Goal: Task Accomplishment & Management: Use online tool/utility

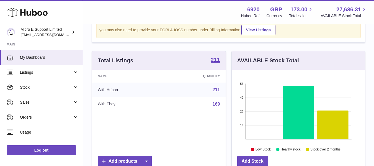
scroll to position [22, 0]
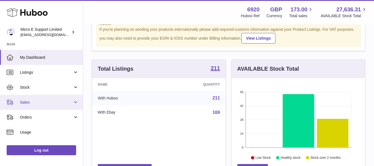
click at [61, 103] on span "Sales" at bounding box center [46, 102] width 53 height 5
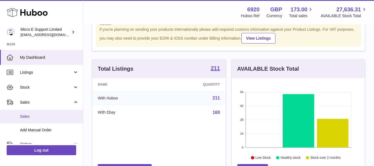
click at [32, 116] on span "Sales" at bounding box center [49, 116] width 59 height 5
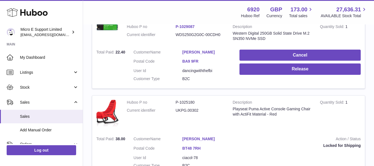
scroll to position [112, 0]
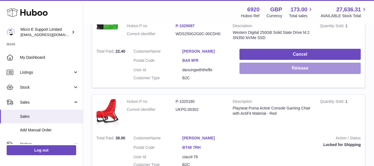
click at [303, 72] on button "Release" at bounding box center [299, 68] width 121 height 11
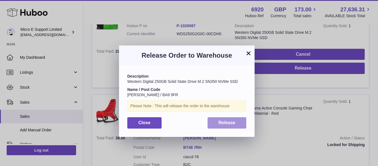
click at [231, 123] on span "Release" at bounding box center [227, 122] width 17 height 5
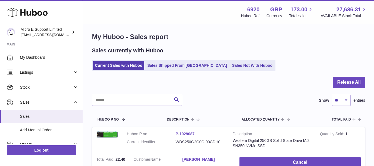
scroll to position [0, 0]
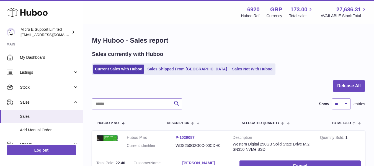
drag, startPoint x: 233, startPoint y: 73, endPoint x: 239, endPoint y: 70, distance: 7.1
click at [233, 73] on link "Sales Not With Huboo" at bounding box center [252, 68] width 44 height 9
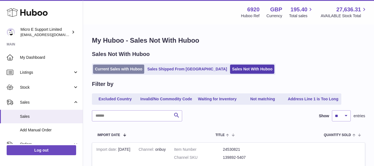
click at [110, 69] on link "Current Sales with Huboo" at bounding box center [118, 68] width 51 height 9
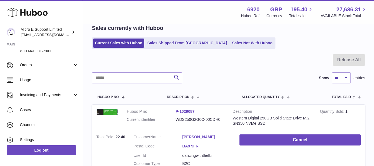
scroll to position [80, 0]
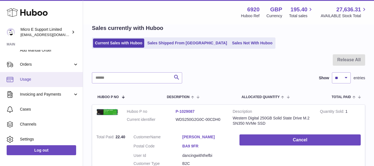
click at [36, 79] on span "Usage" at bounding box center [49, 79] width 59 height 5
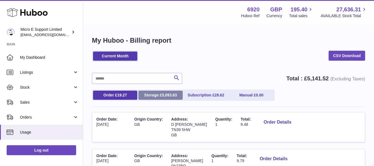
click at [165, 96] on span "5,093.63" at bounding box center [169, 95] width 15 height 4
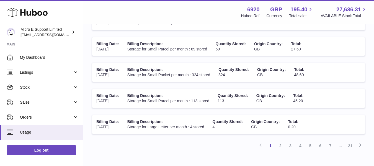
scroll to position [239, 0]
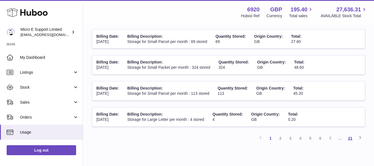
click at [350, 138] on link "21" at bounding box center [350, 138] width 10 height 10
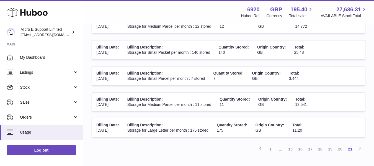
scroll to position [180, 0]
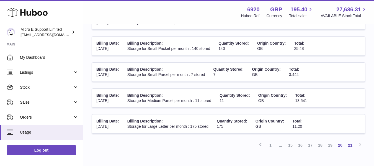
click at [341, 146] on link "20" at bounding box center [340, 145] width 10 height 10
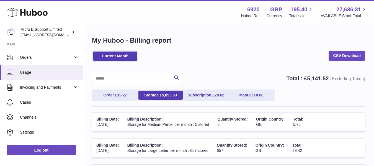
scroll to position [61, 0]
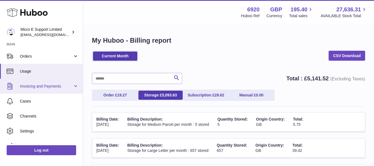
click at [75, 84] on link "Invoicing and Payments" at bounding box center [41, 86] width 83 height 15
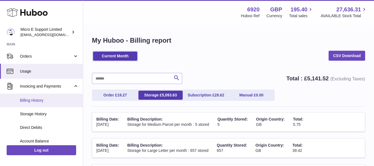
click at [34, 100] on span "Billing History" at bounding box center [49, 100] width 59 height 5
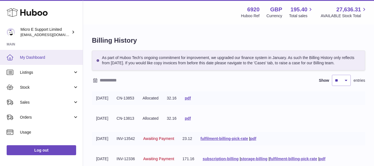
click at [37, 57] on span "My Dashboard" at bounding box center [49, 57] width 59 height 5
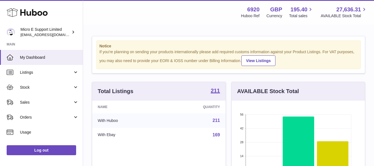
scroll to position [86, 133]
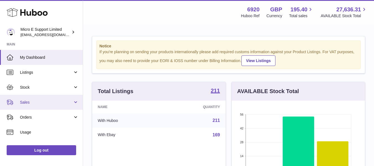
click at [61, 101] on span "Sales" at bounding box center [46, 102] width 53 height 5
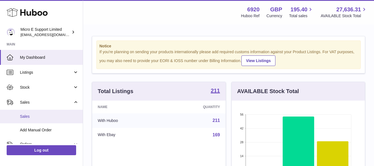
click at [36, 113] on link "Sales" at bounding box center [41, 117] width 83 height 14
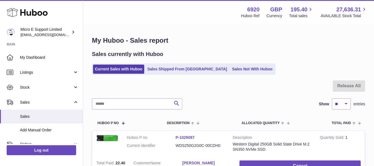
click at [272, 41] on h1 "My Huboo - Sales report" at bounding box center [228, 40] width 273 height 9
